Goal: Entertainment & Leisure: Consume media (video, audio)

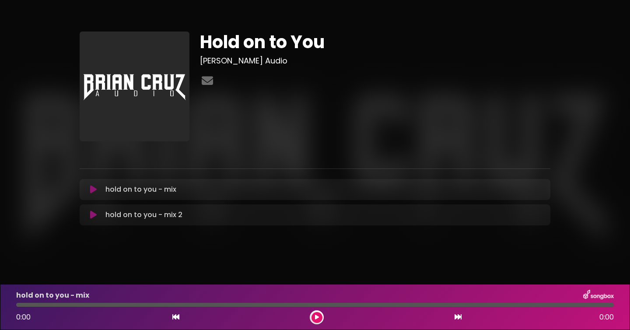
click at [94, 216] on icon at bounding box center [93, 214] width 7 height 9
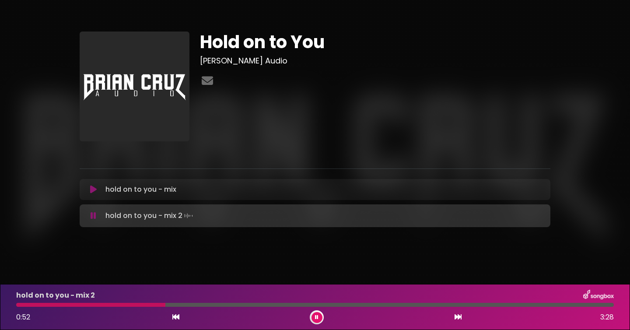
click at [165, 305] on div at bounding box center [315, 305] width 598 height 4
click at [126, 301] on div "hold on to you - mix 2 0:52 3:28" at bounding box center [315, 307] width 608 height 35
click at [132, 305] on div at bounding box center [315, 305] width 598 height 4
click at [234, 305] on div at bounding box center [135, 305] width 239 height 4
click at [227, 306] on div at bounding box center [126, 305] width 221 height 4
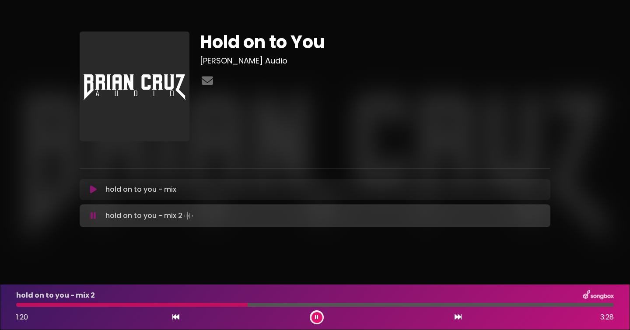
click at [242, 305] on div at bounding box center [131, 305] width 231 height 4
click at [209, 305] on div at bounding box center [134, 305] width 236 height 4
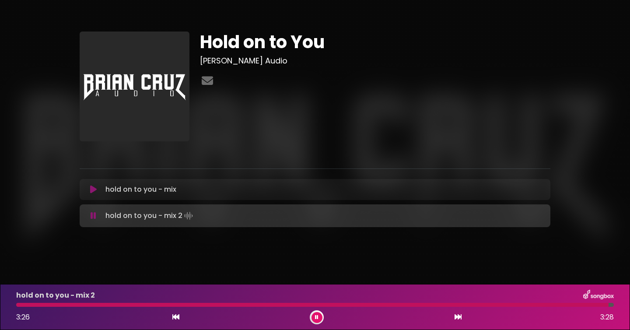
click at [319, 319] on button at bounding box center [317, 317] width 11 height 11
